Goal: Information Seeking & Learning: Learn about a topic

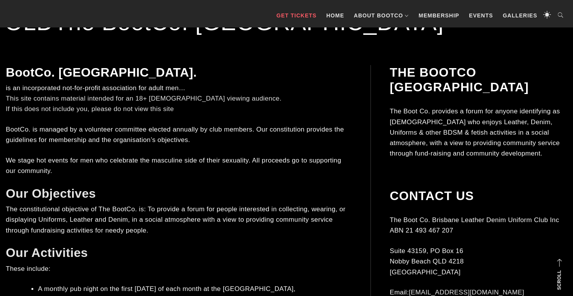
scroll to position [159, 0]
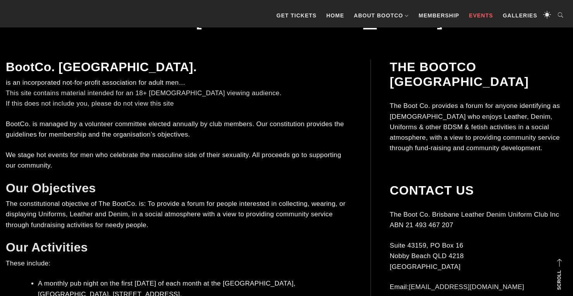
click at [485, 14] on link "Events" at bounding box center [481, 15] width 32 height 23
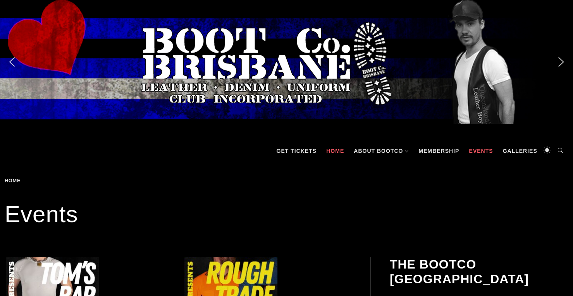
click at [333, 155] on link "Home" at bounding box center [335, 151] width 26 height 23
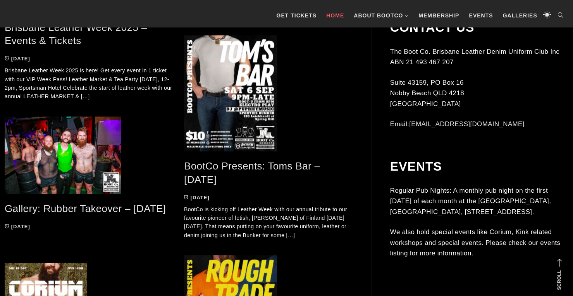
scroll to position [312, 0]
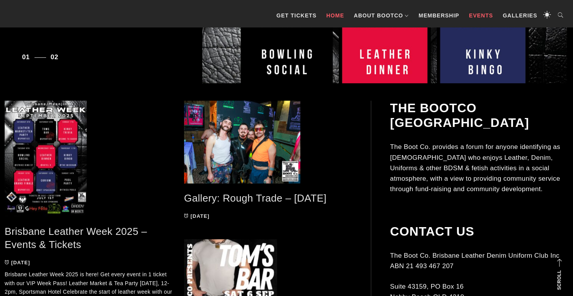
click at [481, 13] on link "Events" at bounding box center [481, 15] width 32 height 23
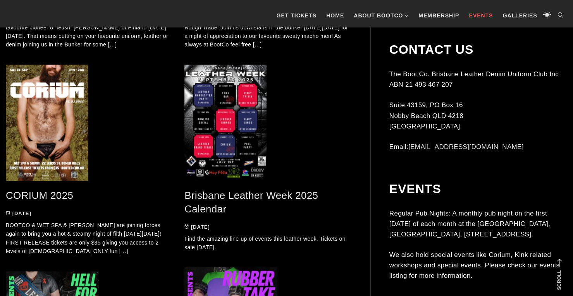
scroll to position [374, 0]
click at [41, 193] on link "CORIUM 2025" at bounding box center [39, 196] width 67 height 12
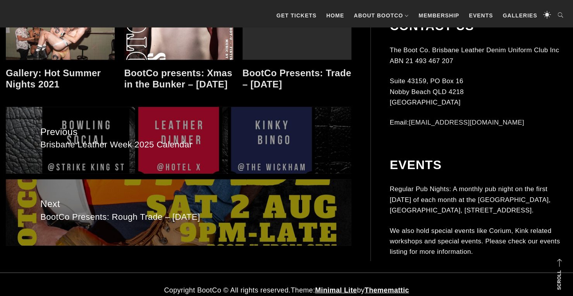
scroll to position [907, 0]
